Goal: Information Seeking & Learning: Learn about a topic

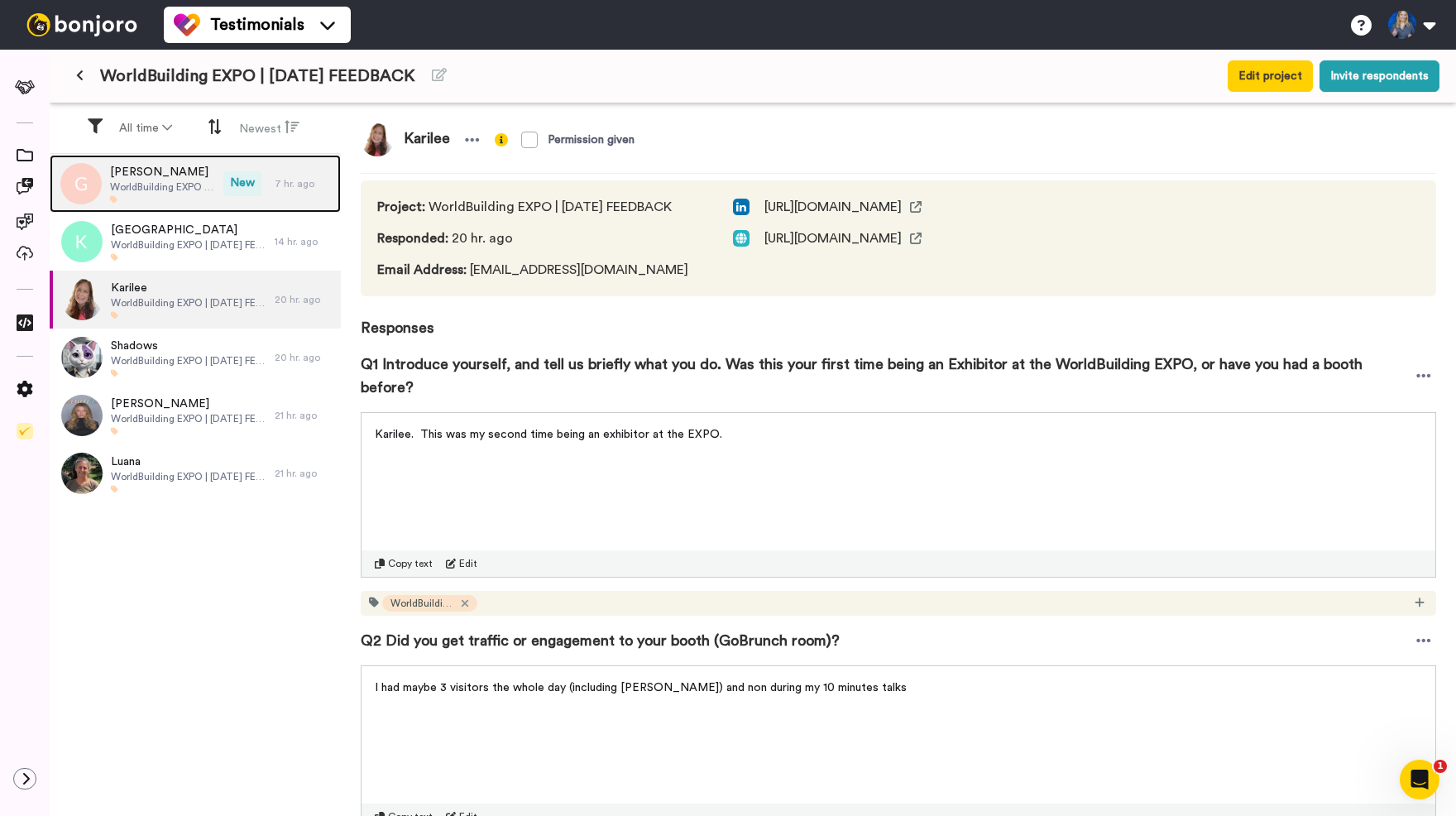
click at [161, 194] on div "[PERSON_NAME] WorldBuilding EXPO | [DATE] FEEDBACK" at bounding box center [162, 184] width 105 height 40
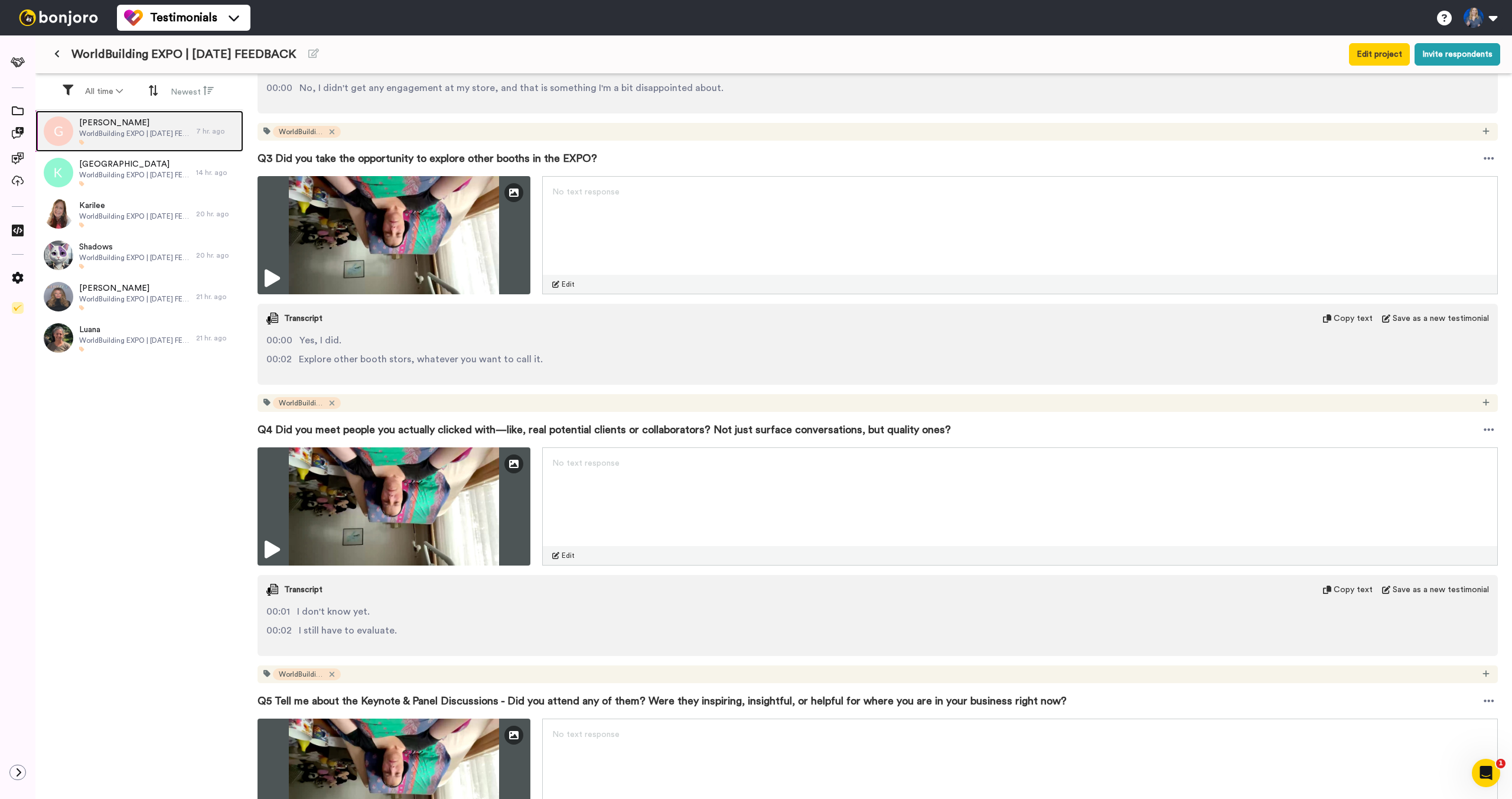
scroll to position [683, 0]
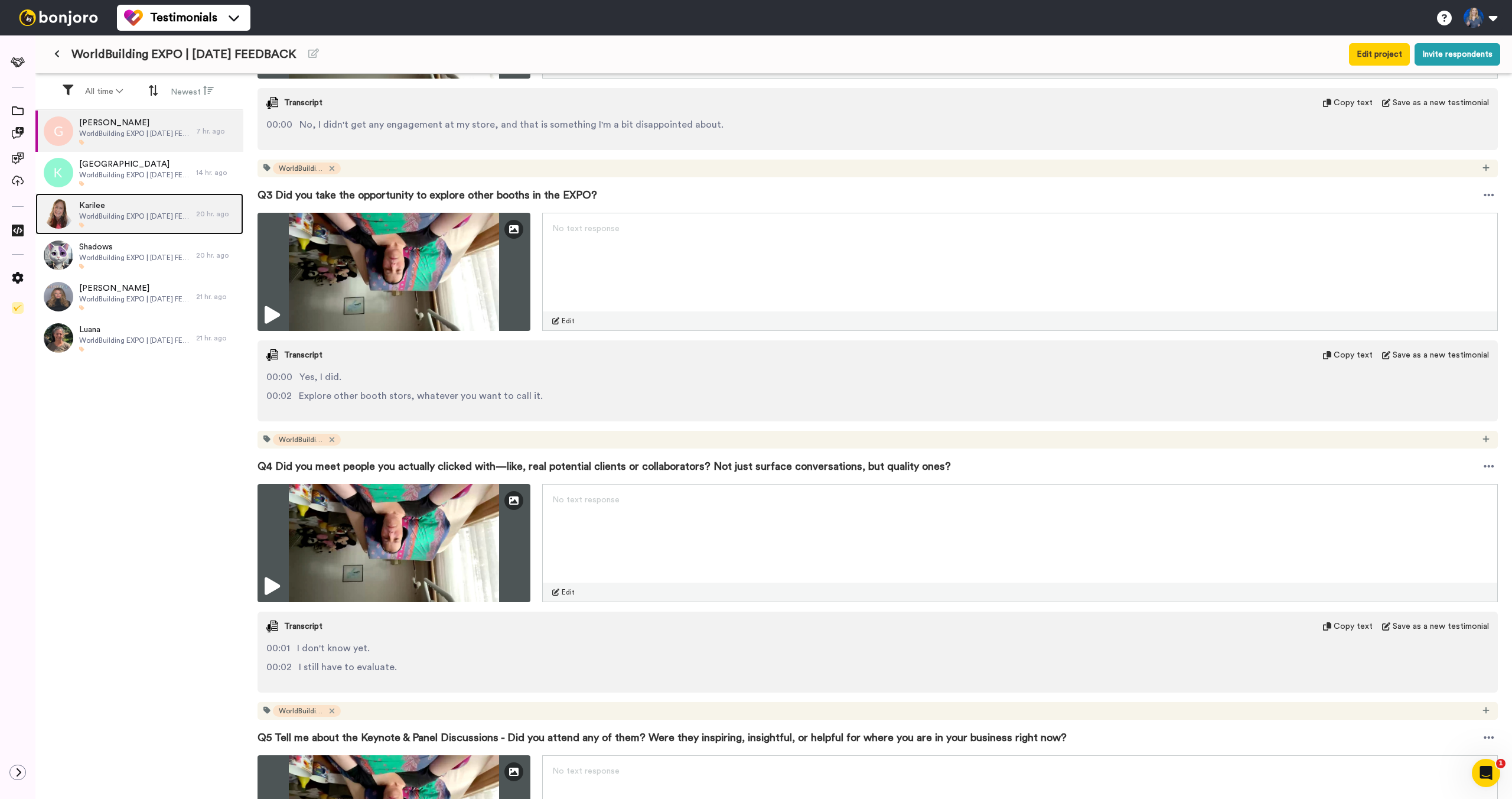
click at [128, 218] on span "WorldBuilding EXPO | [DATE] FEEDBACK" at bounding box center [134, 216] width 111 height 9
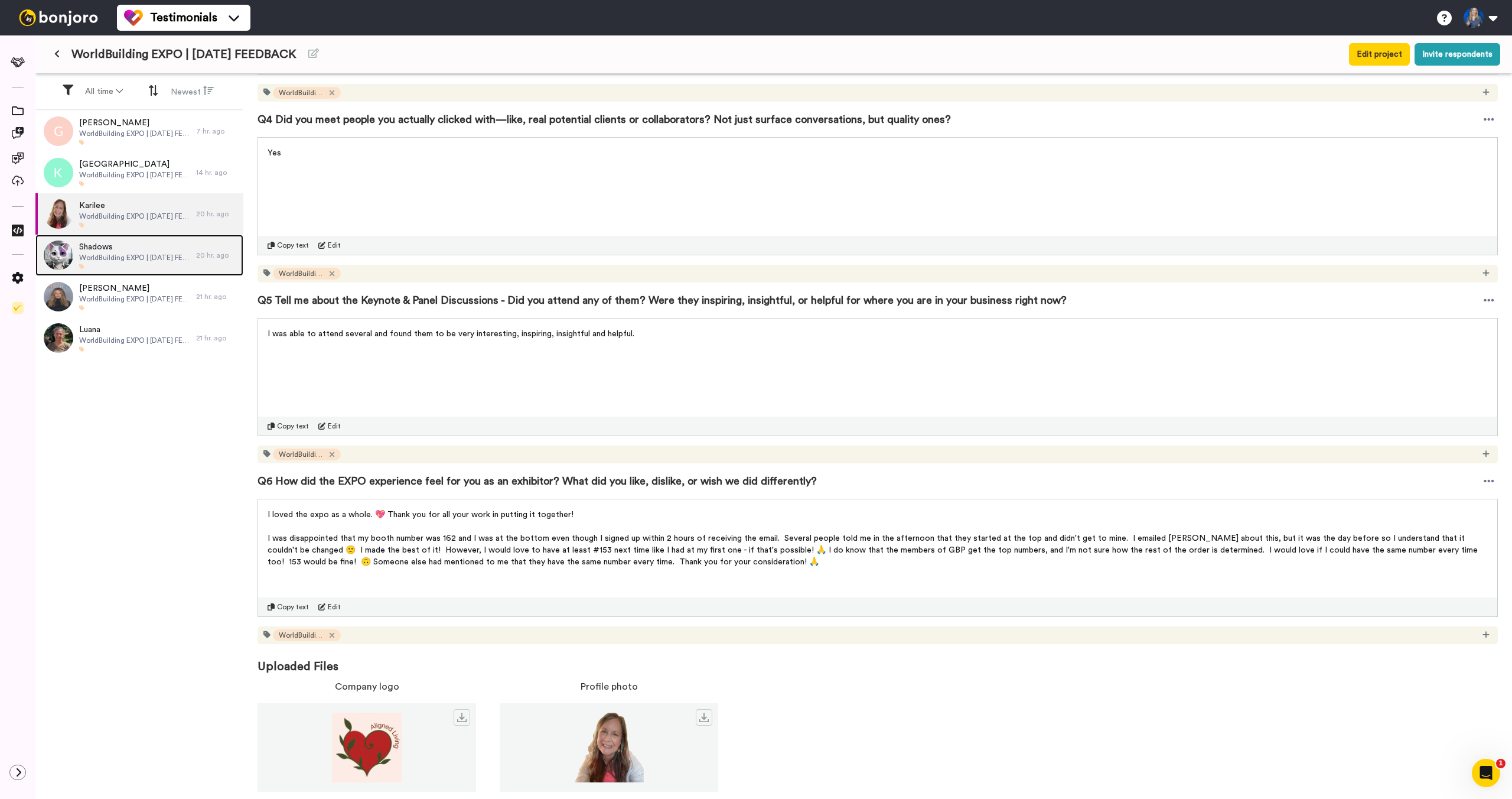
click at [122, 251] on span "Shadows" at bounding box center [134, 247] width 111 height 11
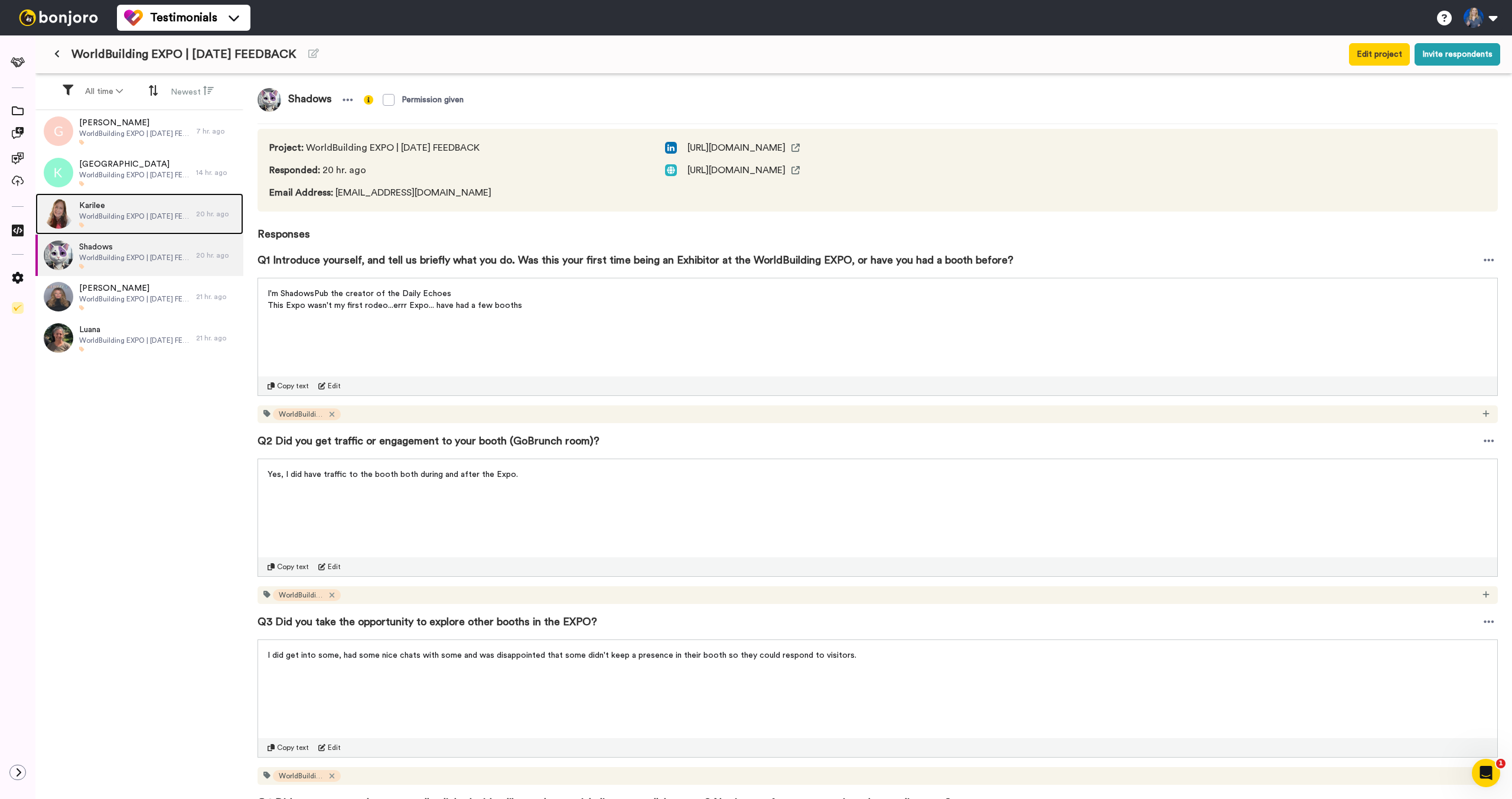
click at [113, 228] on div at bounding box center [134, 225] width 111 height 6
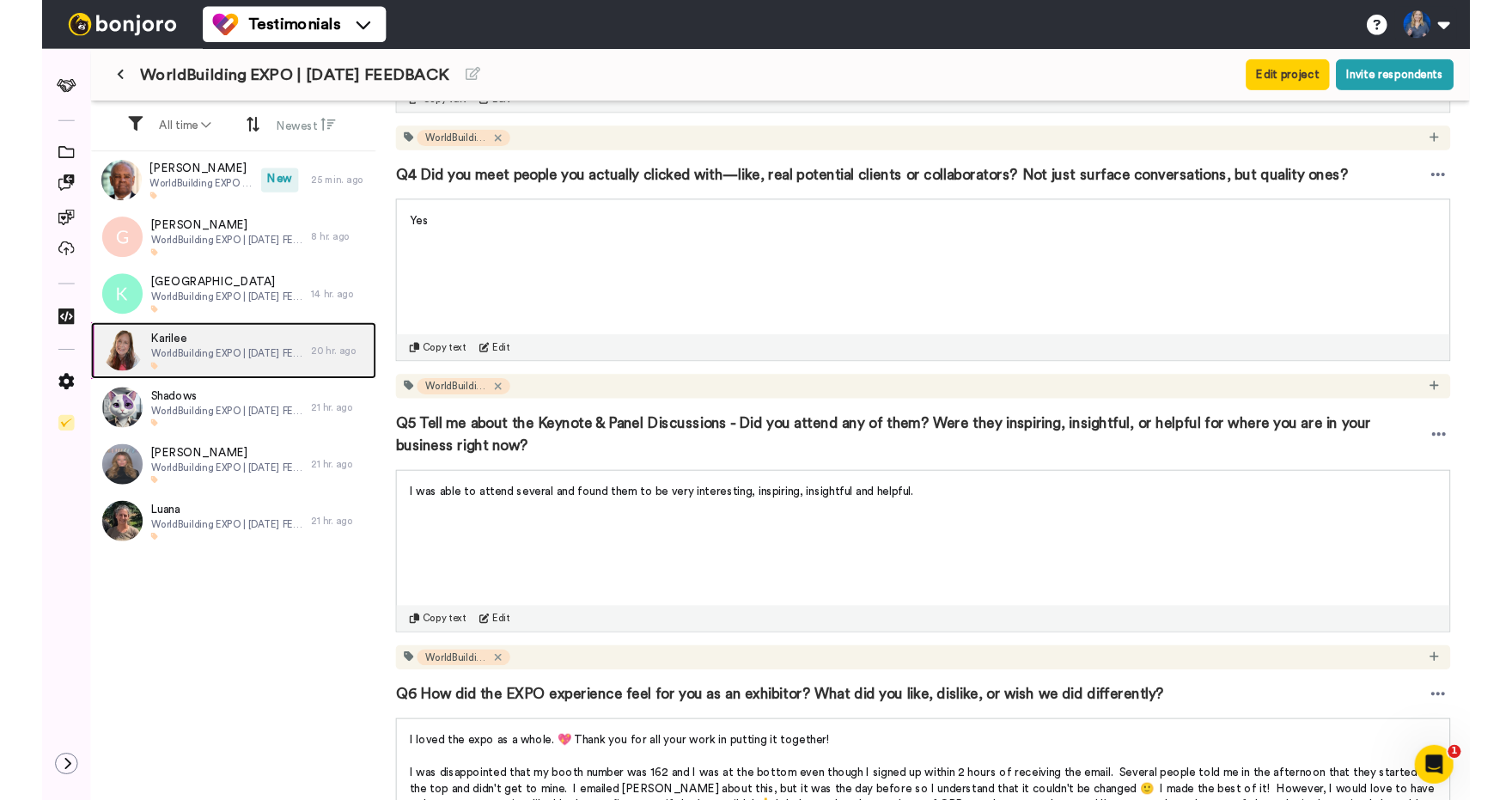
scroll to position [1006, 0]
